Goal: Task Accomplishment & Management: Use online tool/utility

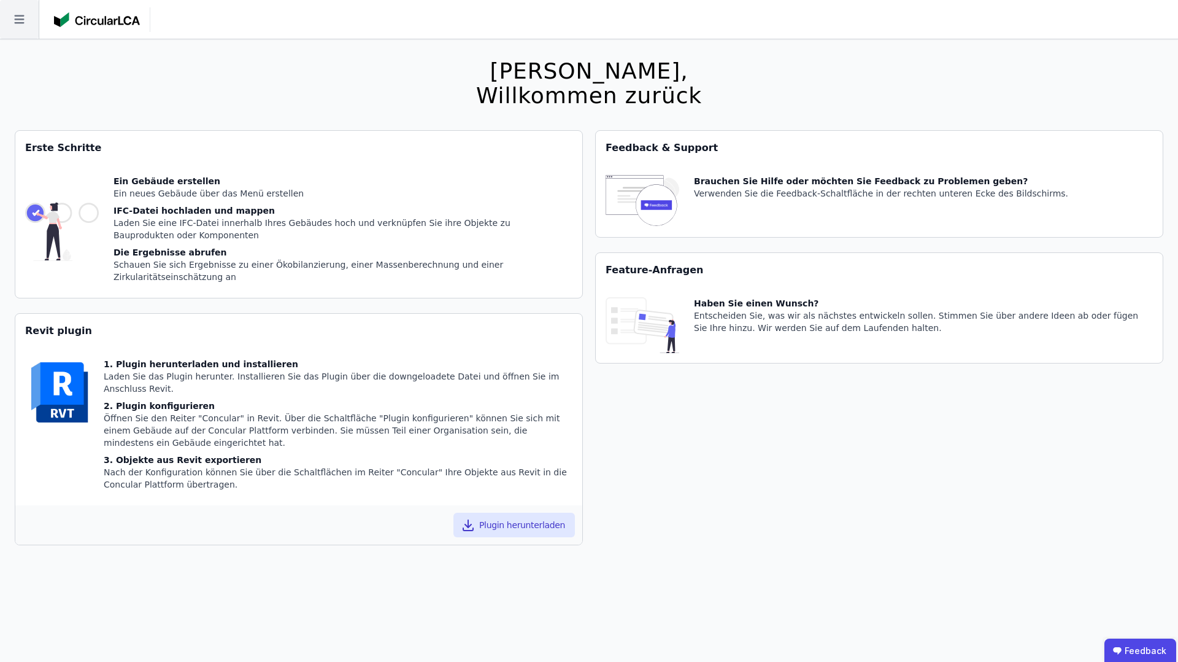
click at [15, 22] on icon at bounding box center [19, 19] width 10 height 9
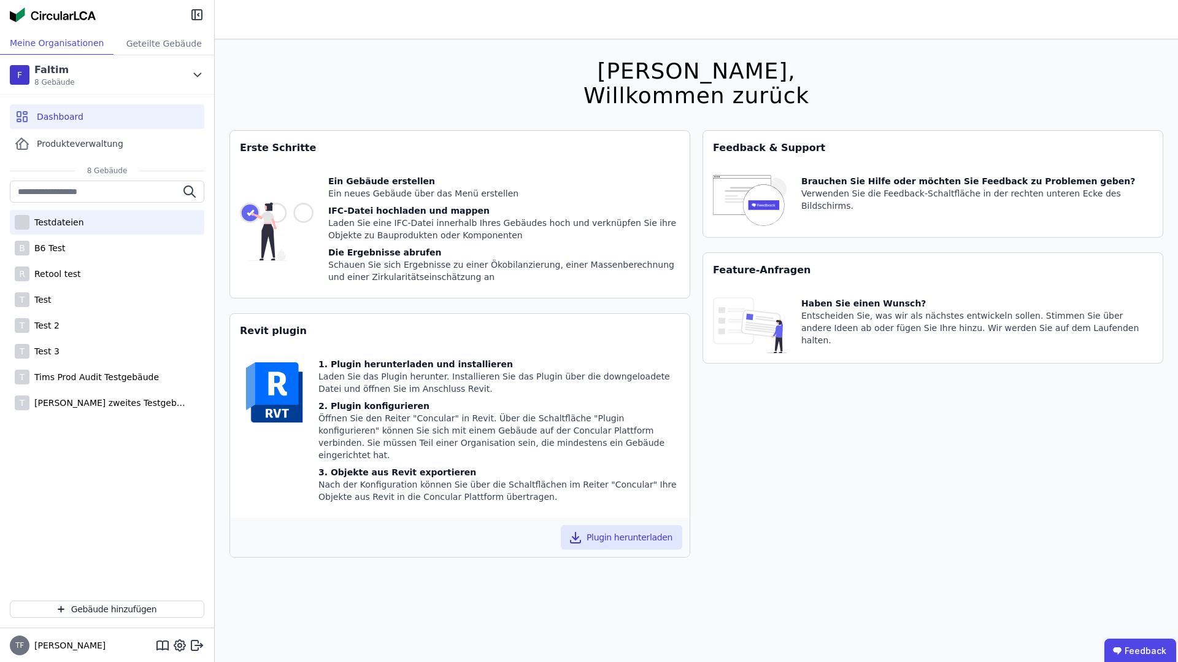
click at [106, 226] on div "Testdateien" at bounding box center [107, 222] width 195 height 25
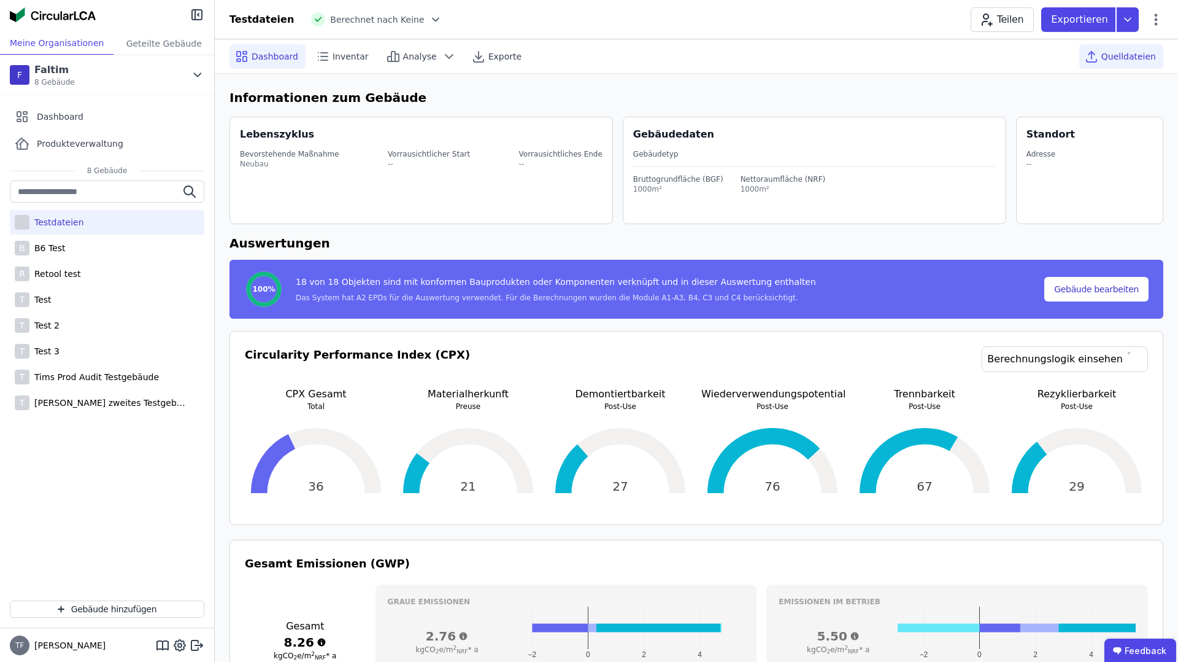
click at [1138, 66] on div "Quelldateien" at bounding box center [1122, 56] width 84 height 25
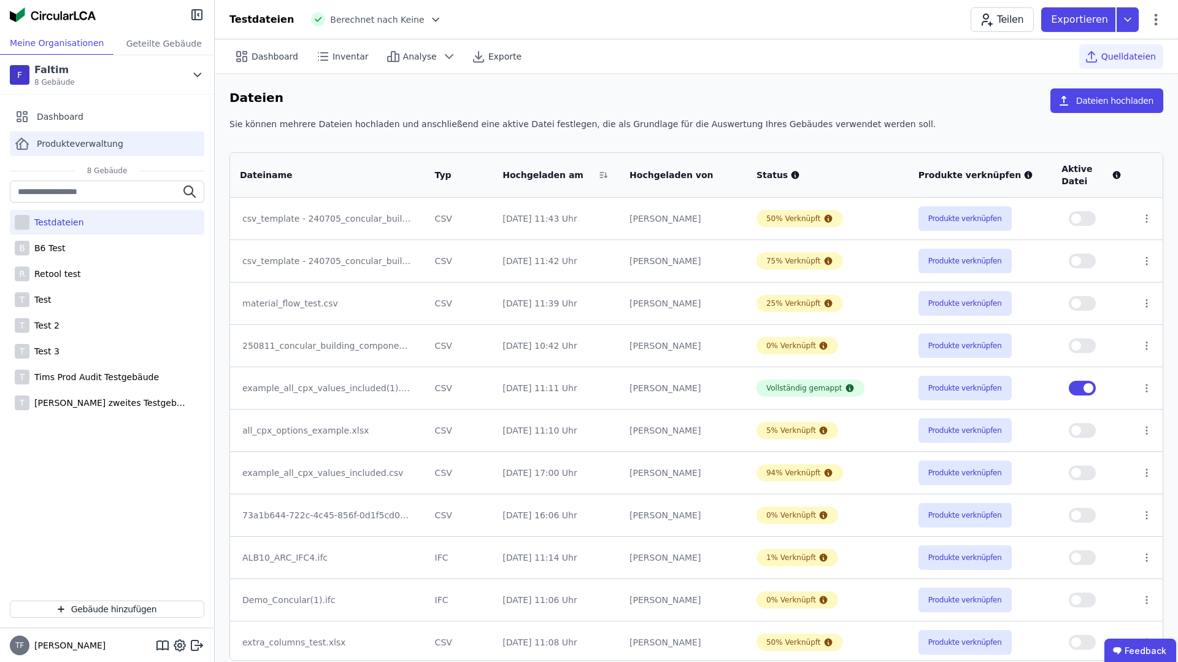
click at [58, 141] on span "Produkteverwaltung" at bounding box center [80, 143] width 87 height 12
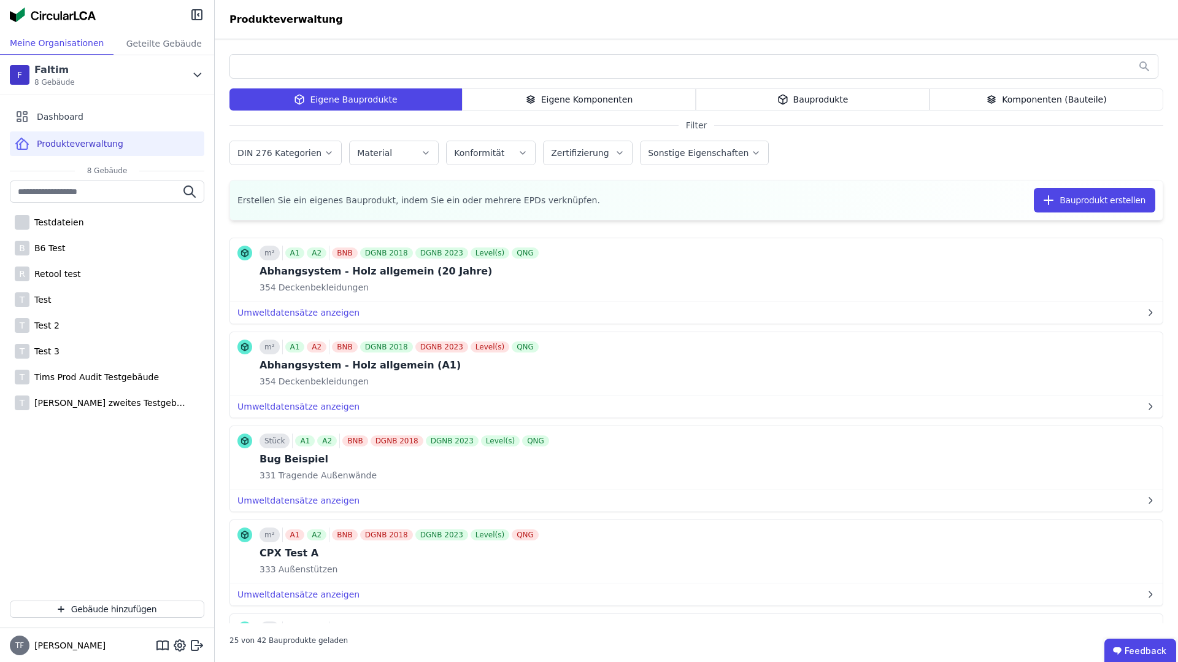
click at [622, 104] on div "Eigene Komponenten" at bounding box center [579, 99] width 234 height 22
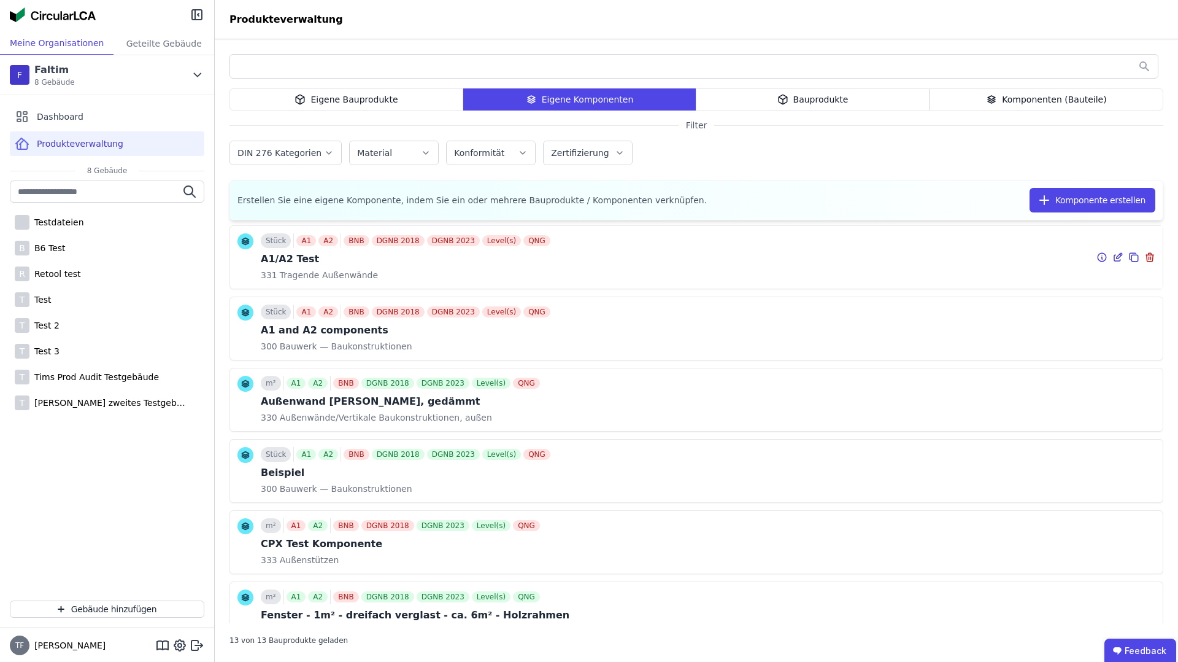
click at [1117, 260] on icon at bounding box center [1118, 258] width 6 height 6
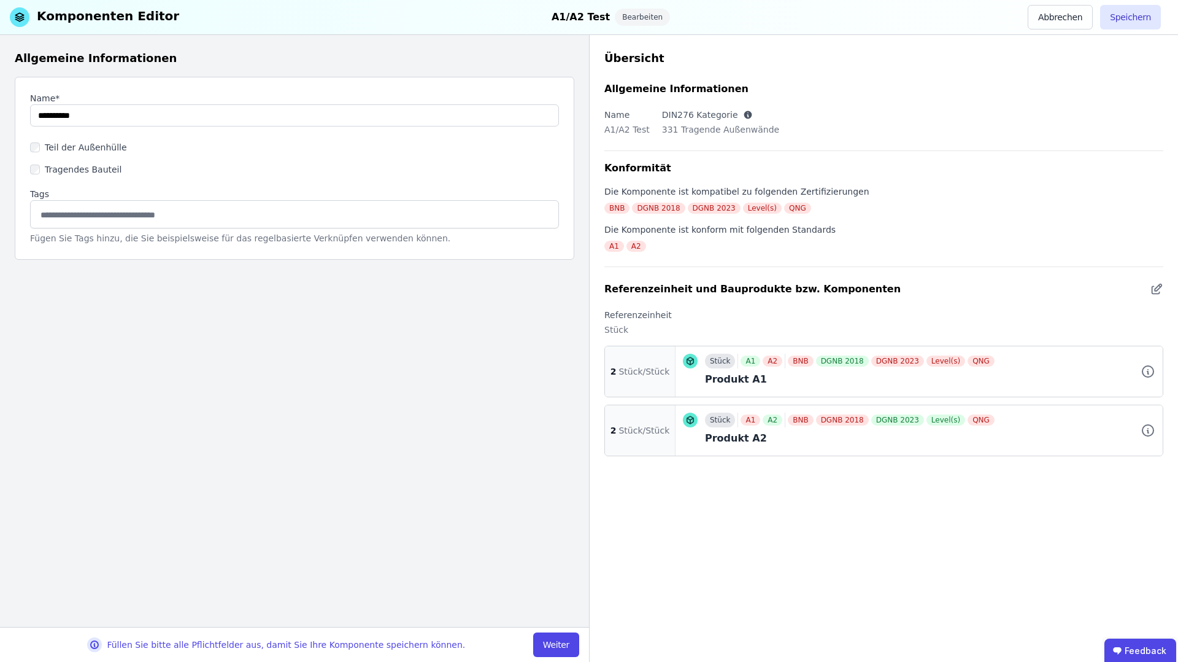
click at [179, 215] on input at bounding box center [294, 214] width 513 height 20
type input "***"
click at [1132, 12] on button "Speichern" at bounding box center [1130, 17] width 61 height 25
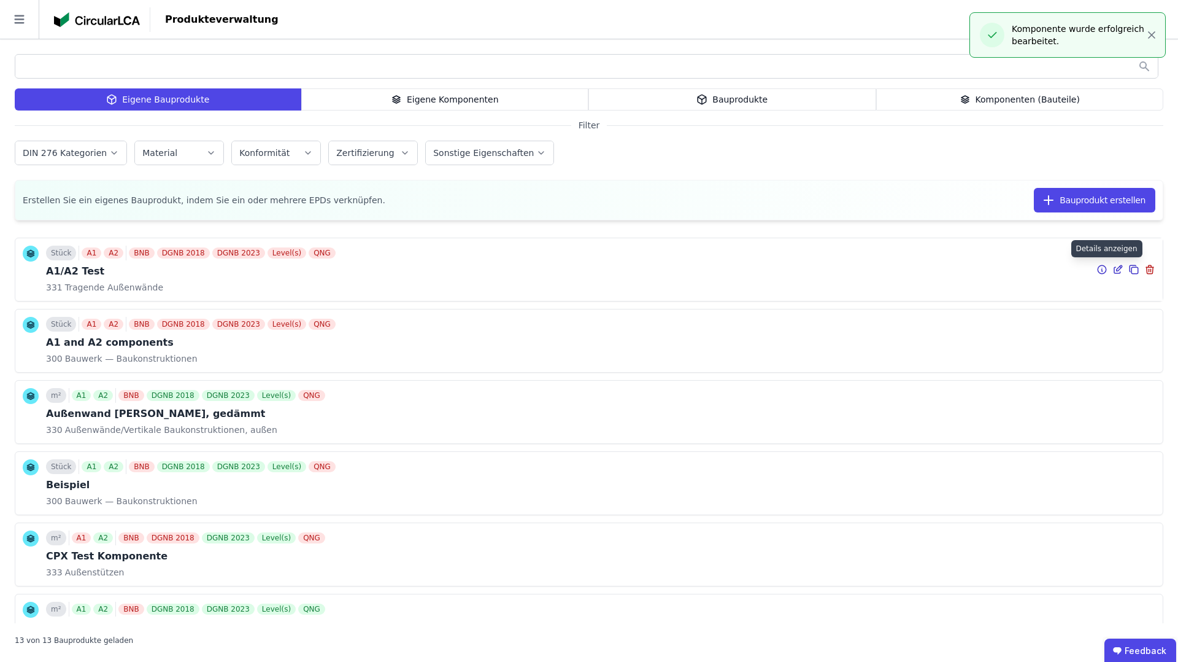
click at [1105, 271] on icon at bounding box center [1102, 269] width 9 height 9
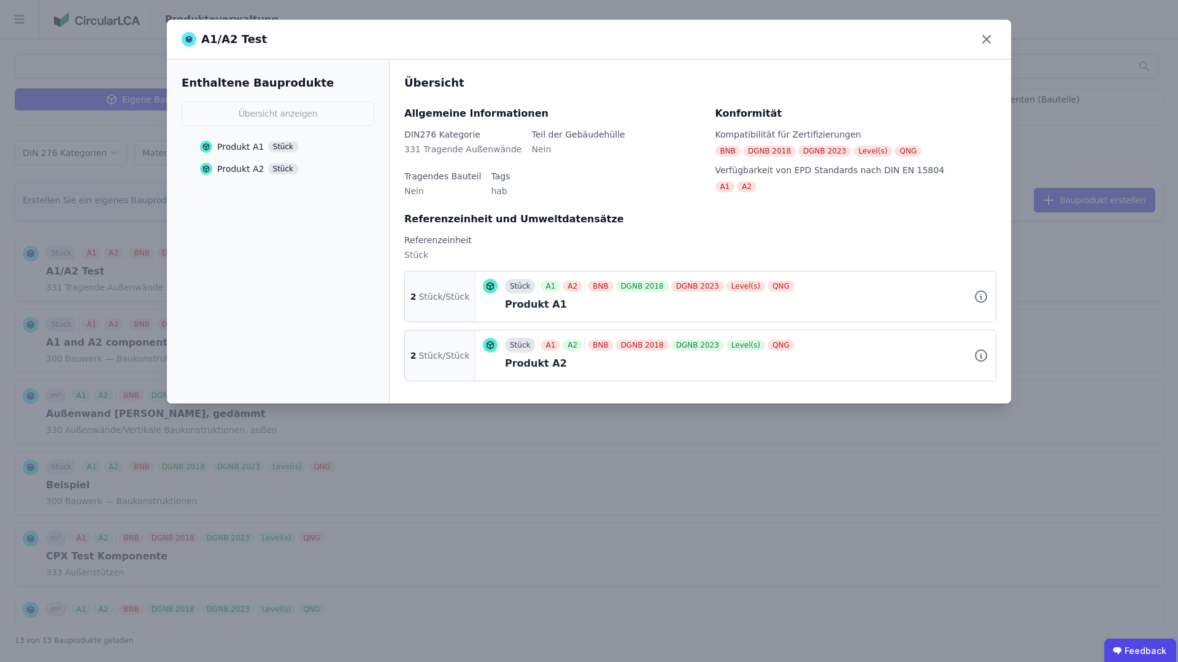
click at [500, 195] on div "hab" at bounding box center [500, 196] width 19 height 22
click at [984, 42] on icon at bounding box center [987, 39] width 20 height 20
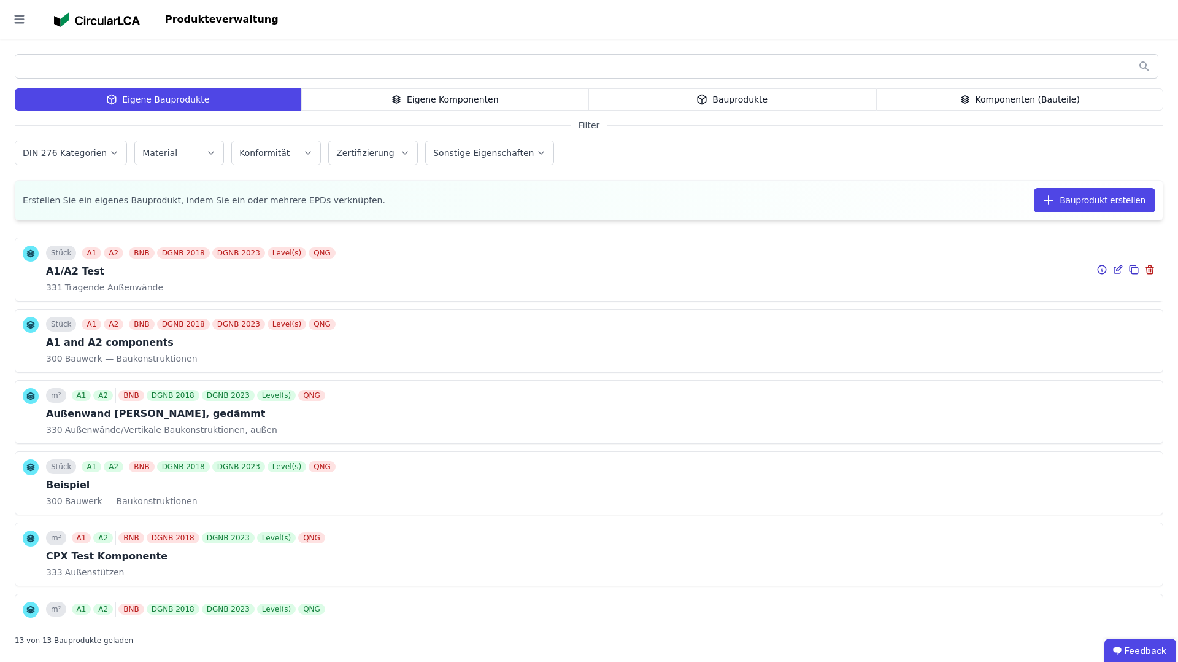
click at [1116, 268] on icon at bounding box center [1118, 269] width 11 height 15
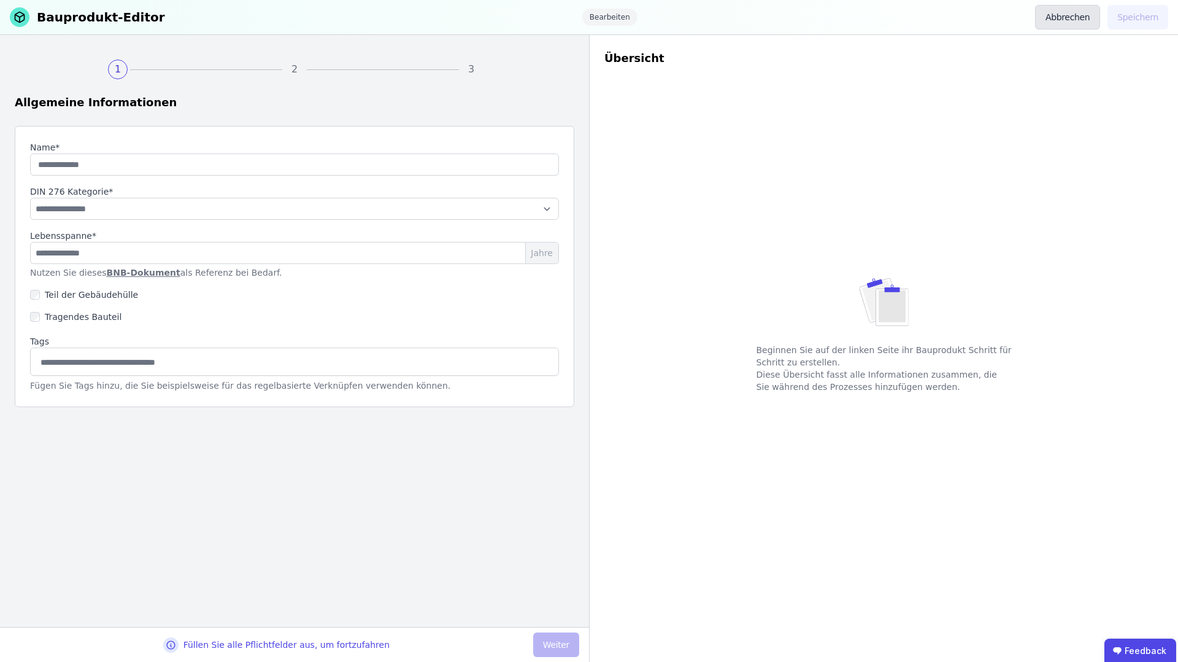
click at [1062, 18] on button "Abbrechen" at bounding box center [1067, 17] width 65 height 25
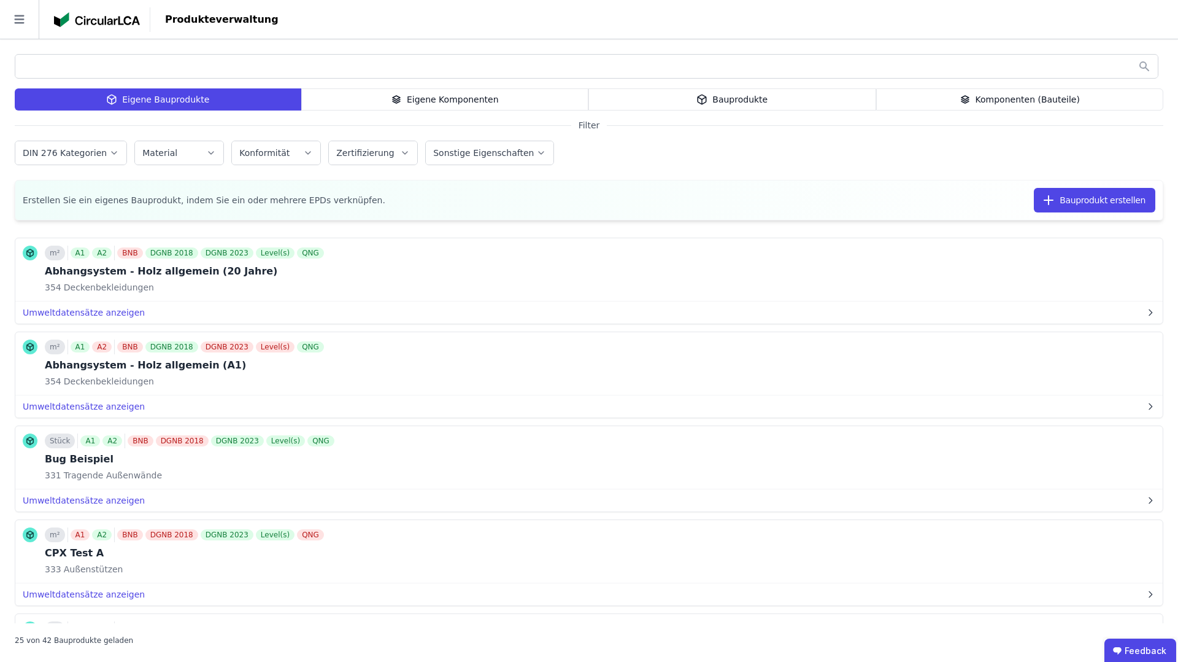
click at [439, 98] on div "Eigene Komponenten" at bounding box center [445, 99] width 288 height 22
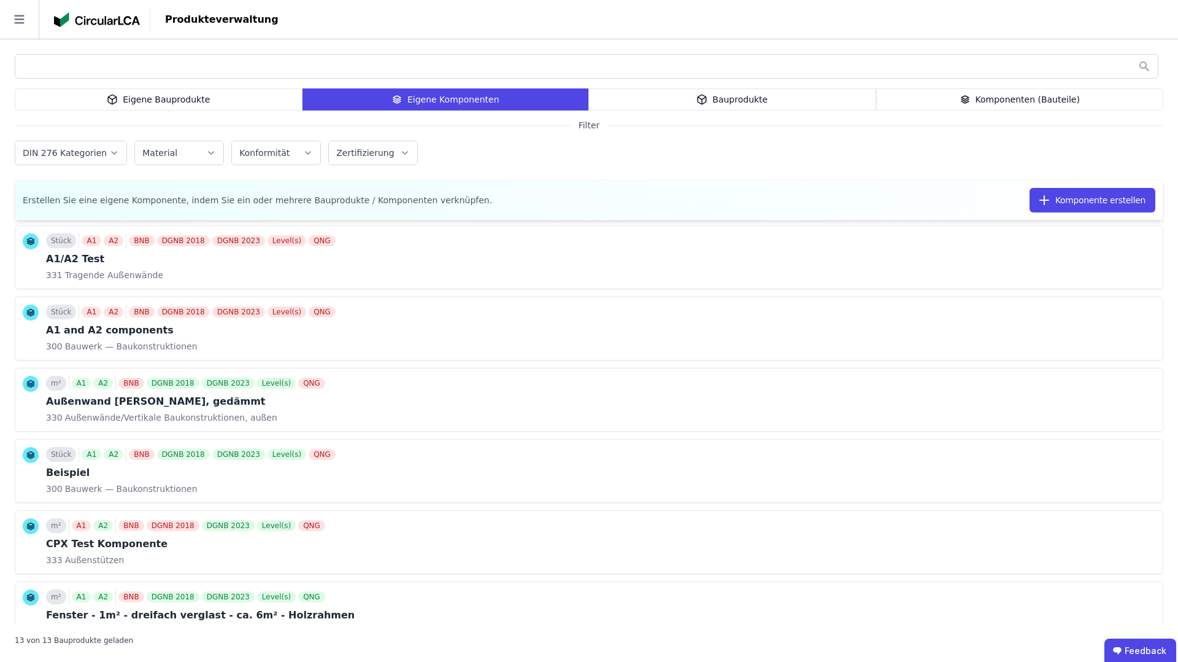
click at [249, 104] on div "Eigene Bauprodukte" at bounding box center [159, 99] width 288 height 22
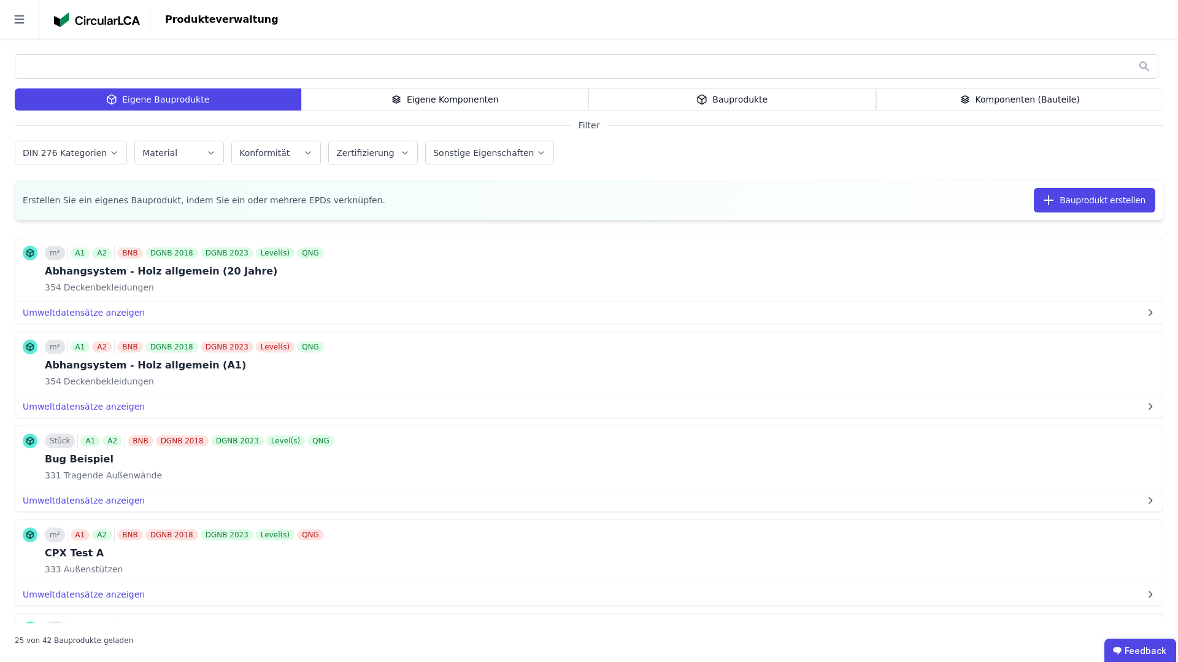
click at [377, 93] on div "Eigene Komponenten" at bounding box center [445, 99] width 288 height 22
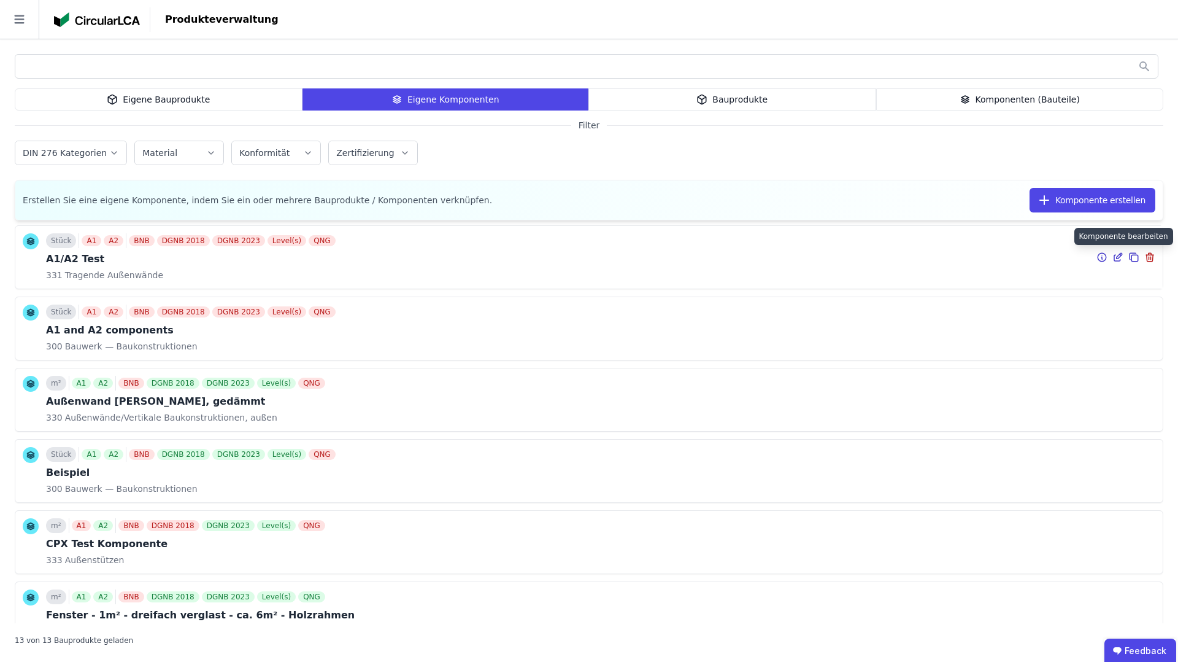
click at [1118, 255] on icon at bounding box center [1120, 256] width 6 height 6
